Goal: Navigation & Orientation: Find specific page/section

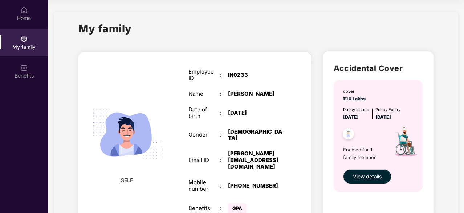
scroll to position [35, 0]
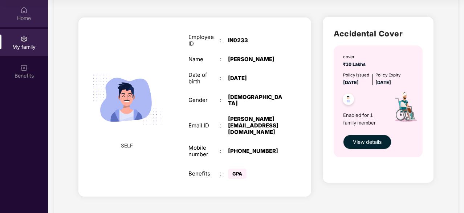
click at [23, 12] on img at bounding box center [23, 10] width 7 height 7
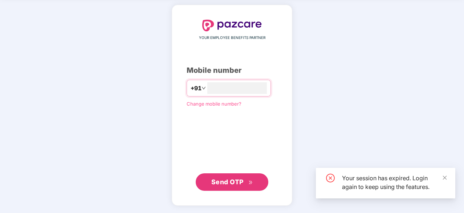
scroll to position [27, 0]
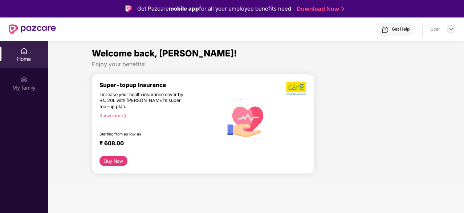
click at [451, 29] on img at bounding box center [451, 29] width 6 height 6
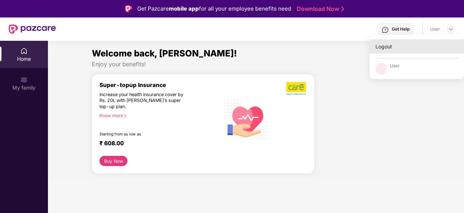
click at [398, 48] on div "Logout" at bounding box center [417, 46] width 94 height 14
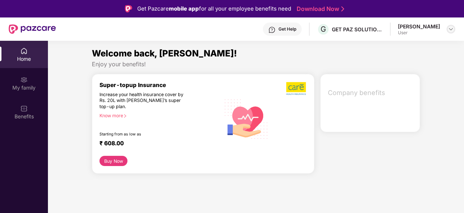
click at [450, 27] on img at bounding box center [451, 29] width 6 height 6
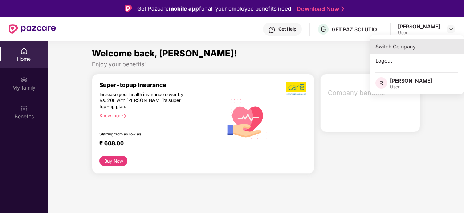
click at [409, 43] on div "Switch Company" at bounding box center [417, 46] width 94 height 14
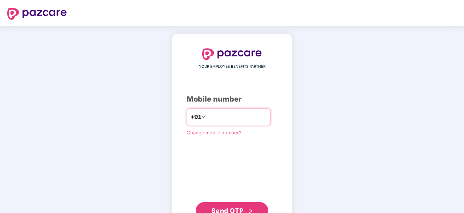
click at [232, 112] on input "number" at bounding box center [238, 117] width 60 height 12
type input "**********"
click at [237, 202] on button "Send OTP" at bounding box center [232, 209] width 73 height 17
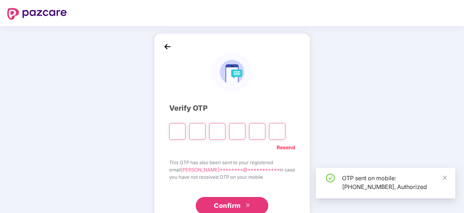
click at [180, 126] on input "Please enter verification code. Digit 1" at bounding box center [177, 131] width 16 height 17
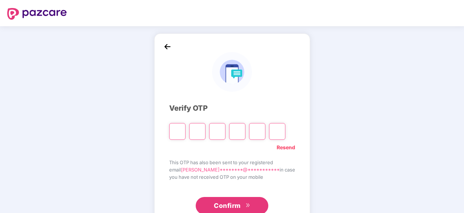
type input "*"
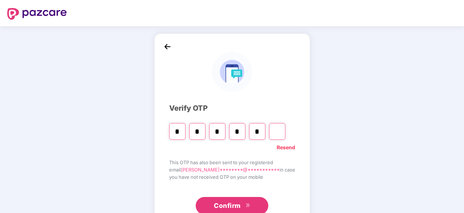
type input "*"
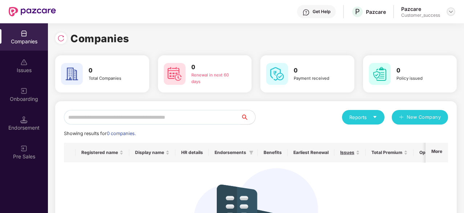
click at [450, 13] on img at bounding box center [451, 12] width 6 height 6
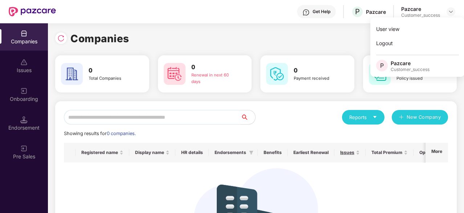
drag, startPoint x: 329, startPoint y: 32, endPoint x: 310, endPoint y: 43, distance: 20.8
click at [310, 43] on div "Companies" at bounding box center [256, 39] width 402 height 16
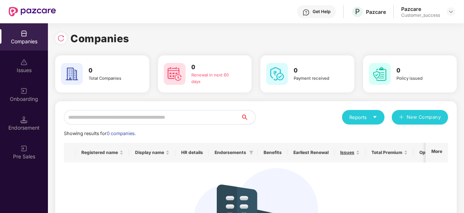
click at [310, 43] on div "Companies" at bounding box center [256, 39] width 402 height 16
click at [27, 93] on img at bounding box center [23, 90] width 7 height 7
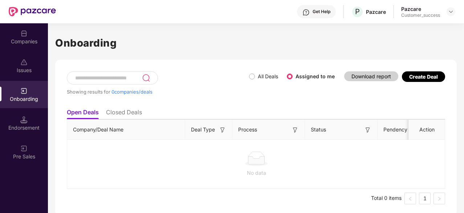
click at [129, 113] on li "Closed Deals" at bounding box center [124, 113] width 36 height 11
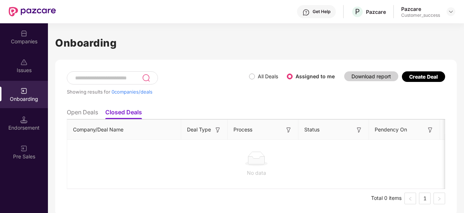
click at [87, 114] on li "Open Deals" at bounding box center [82, 113] width 31 height 11
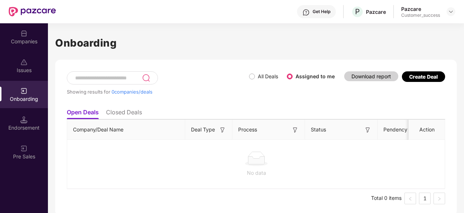
click at [315, 110] on ul "Open Deals Closed Deals" at bounding box center [256, 112] width 379 height 15
click at [222, 41] on h1 "Onboarding" at bounding box center [256, 43] width 402 height 16
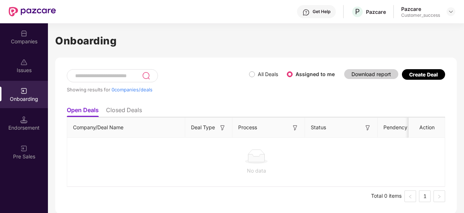
click at [28, 114] on div "Endorsement" at bounding box center [24, 122] width 48 height 27
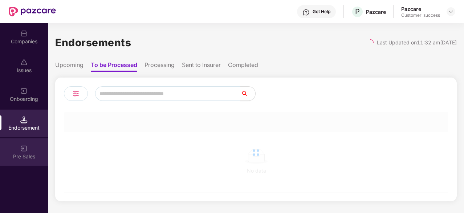
click at [27, 149] on img at bounding box center [23, 148] width 7 height 7
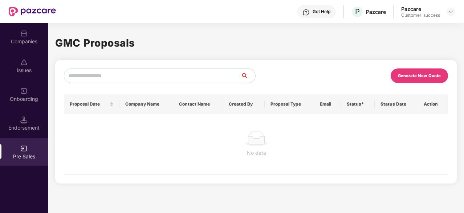
click at [18, 43] on div "Companies" at bounding box center [24, 41] width 48 height 7
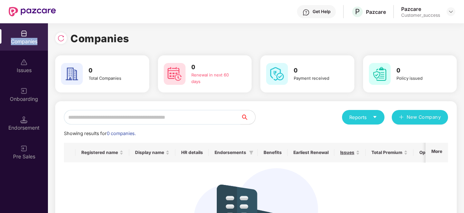
click at [18, 43] on div "Companies" at bounding box center [24, 41] width 48 height 7
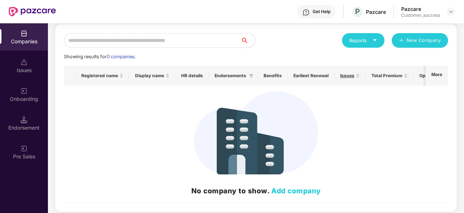
scroll to position [81, 0]
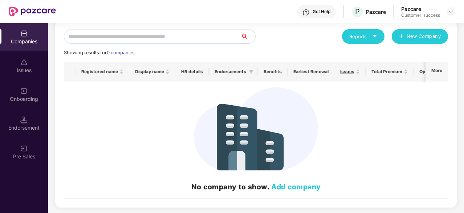
click at [336, 110] on div "No company to show. Add company" at bounding box center [256, 139] width 373 height 105
